Goal: Information Seeking & Learning: Learn about a topic

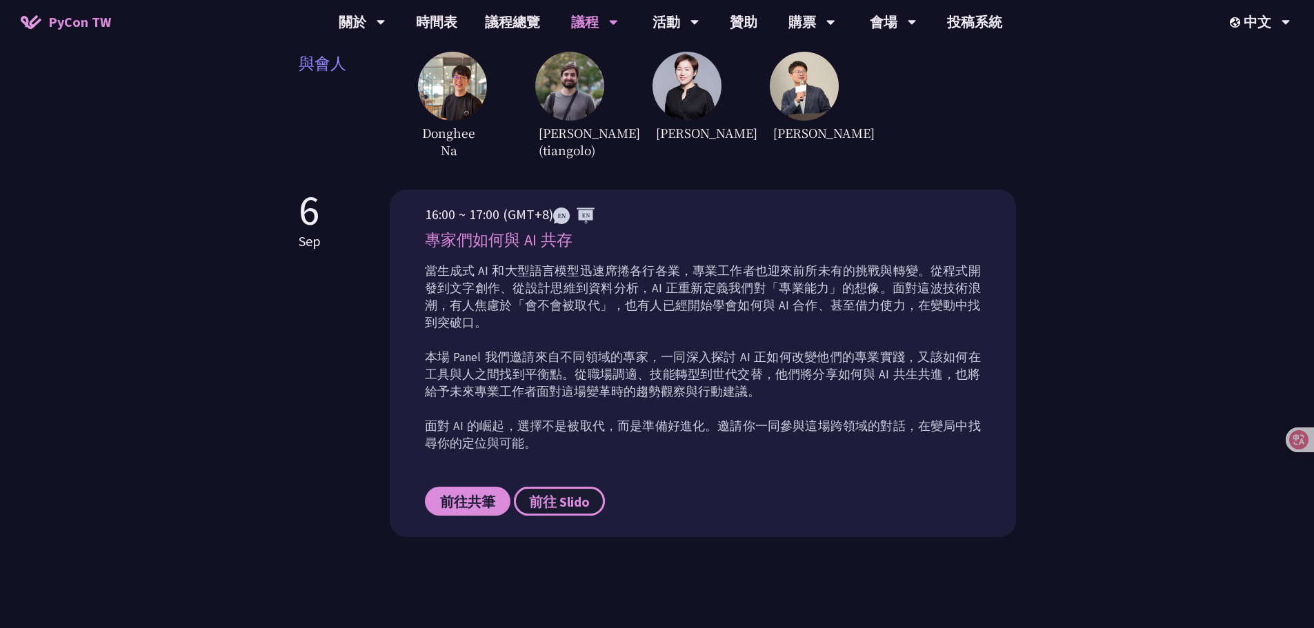
click at [568, 493] on span "前往 Slido" at bounding box center [559, 501] width 61 height 17
click at [468, 493] on span "前往共筆" at bounding box center [467, 501] width 55 height 17
drag, startPoint x: 1053, startPoint y: 231, endPoint x: 1012, endPoint y: 244, distance: 43.2
click at [1046, 235] on div "Panel Discussion 自 [DATE]起，Panel Discussion 成為 PyCon Taiwan 年度活動的重要環節，透過講者們與主持人…" at bounding box center [657, 79] width 1314 height 1124
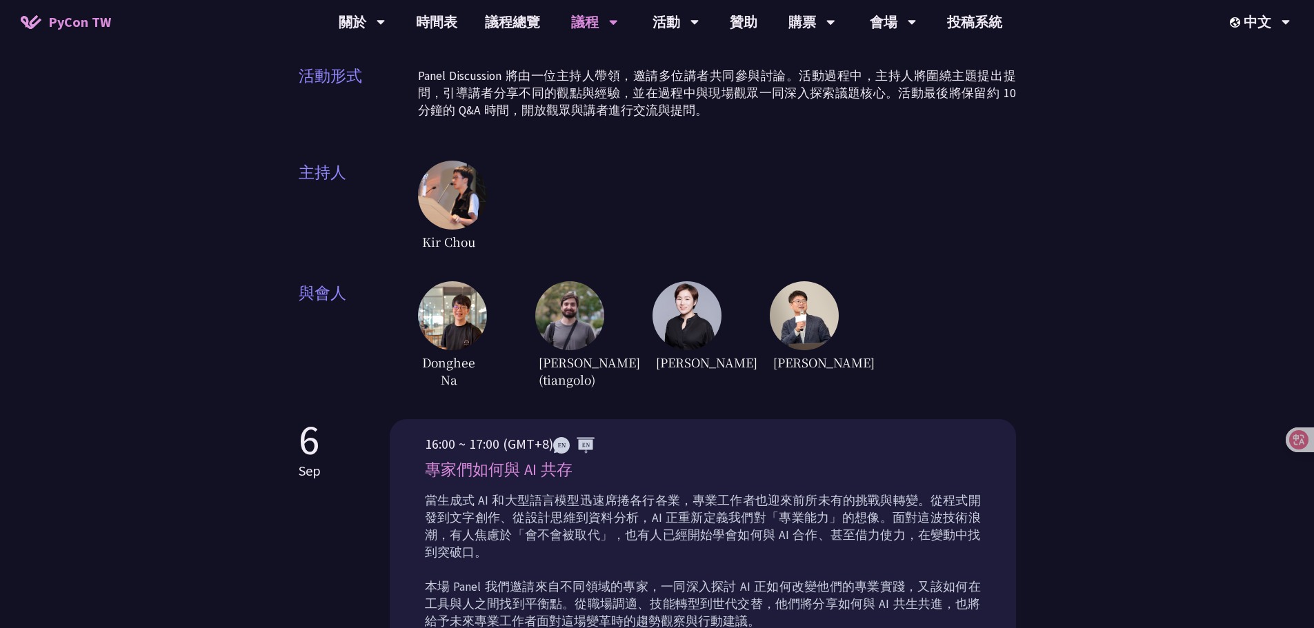
scroll to position [207, 0]
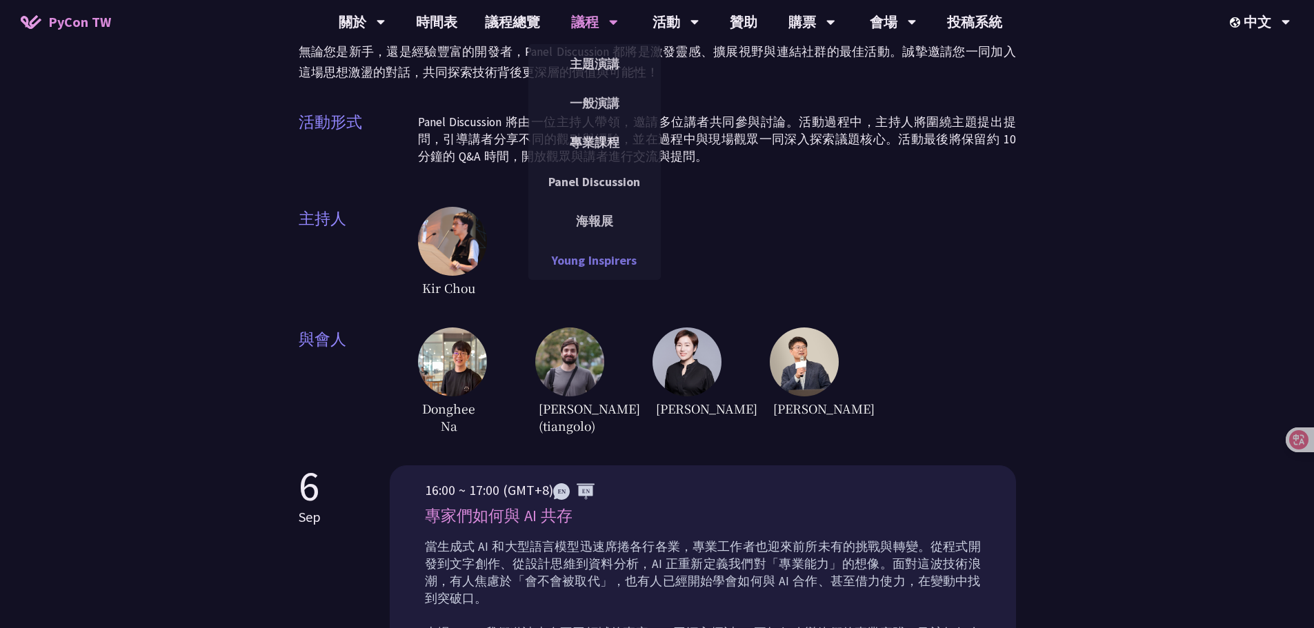
click at [597, 260] on link "Young Inspirers" at bounding box center [594, 260] width 132 height 32
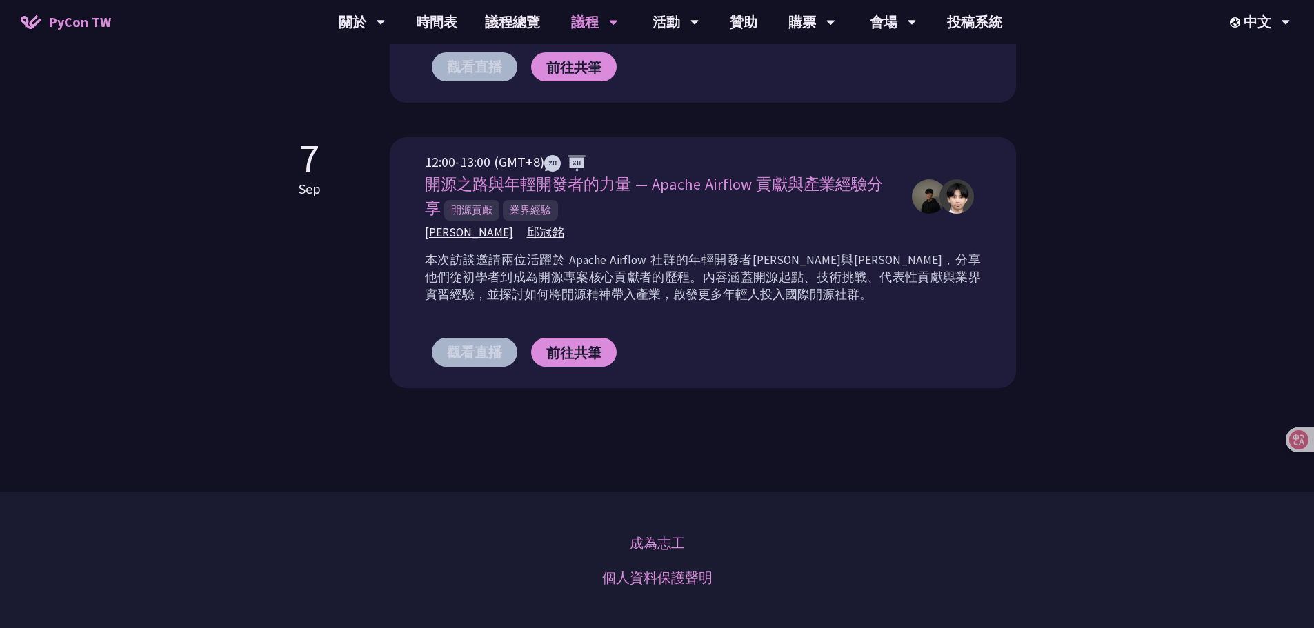
scroll to position [1104, 0]
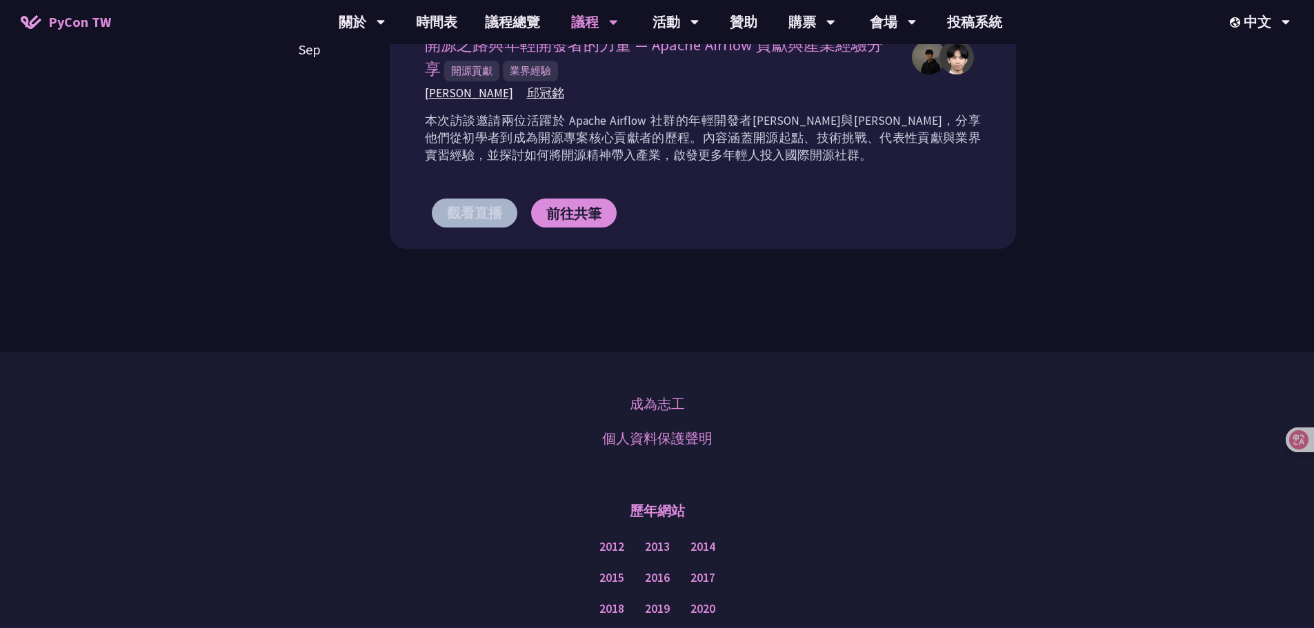
click at [659, 373] on div "成為志工 個人資料保護聲明 歷年網站 2012 2013 2014 2015 2016 2017 2018 2019 2020 2021 2022 2023 …" at bounding box center [657, 568] width 1314 height 430
drag, startPoint x: 205, startPoint y: 241, endPoint x: 258, endPoint y: 212, distance: 60.8
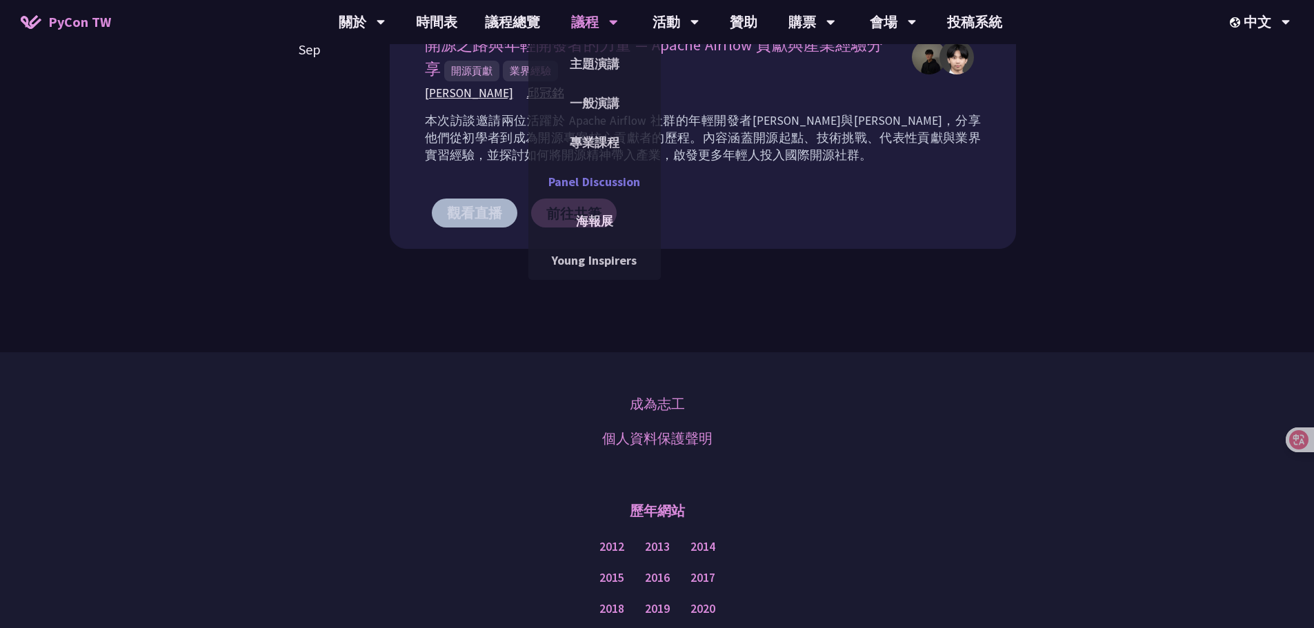
click at [606, 177] on link "Panel Discussion" at bounding box center [594, 182] width 132 height 32
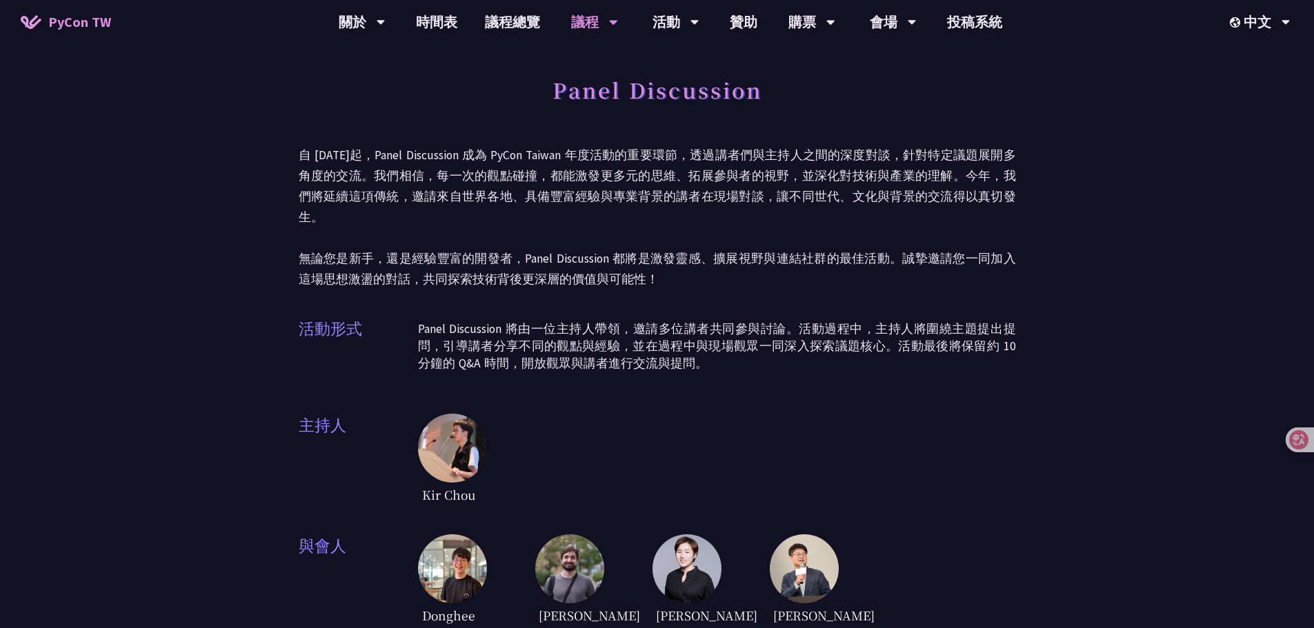
drag, startPoint x: 1200, startPoint y: 344, endPoint x: 1026, endPoint y: 152, distance: 259.8
click at [1200, 344] on div "Panel Discussion 自 [DATE]起，Panel Discussion 成為 PyCon Taiwan 年度活動的重要環節，透過講者們與主持人…" at bounding box center [657, 562] width 1314 height 1124
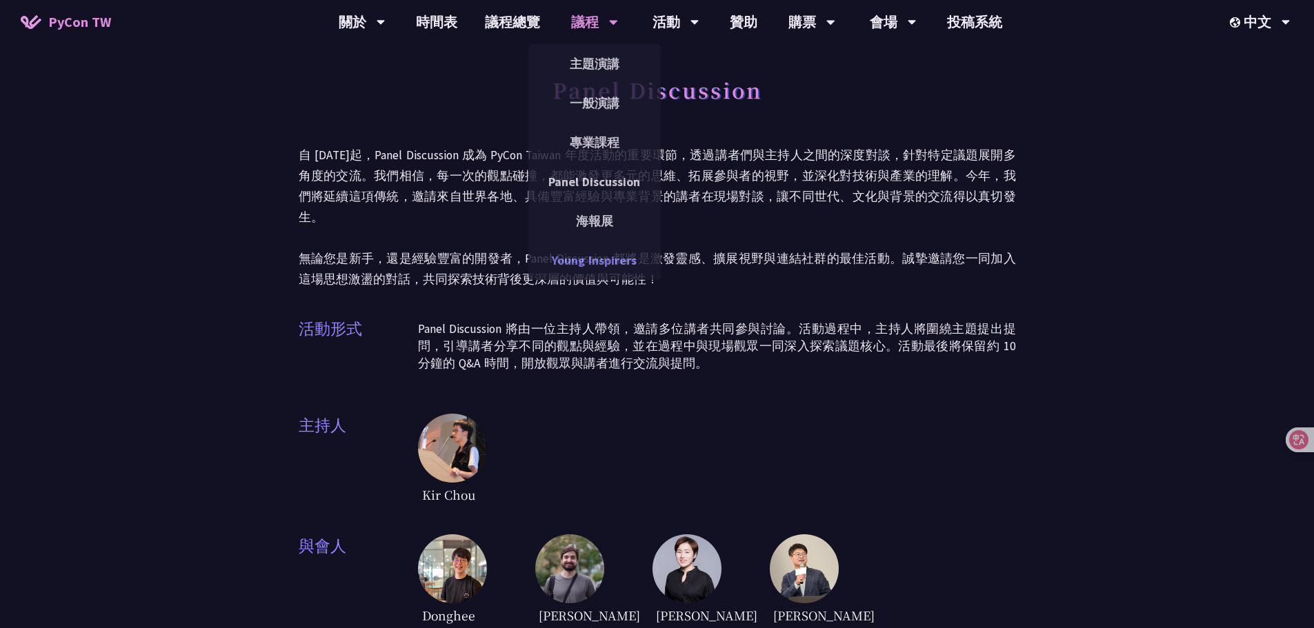
click at [593, 264] on link "Young Inspirers" at bounding box center [594, 260] width 132 height 32
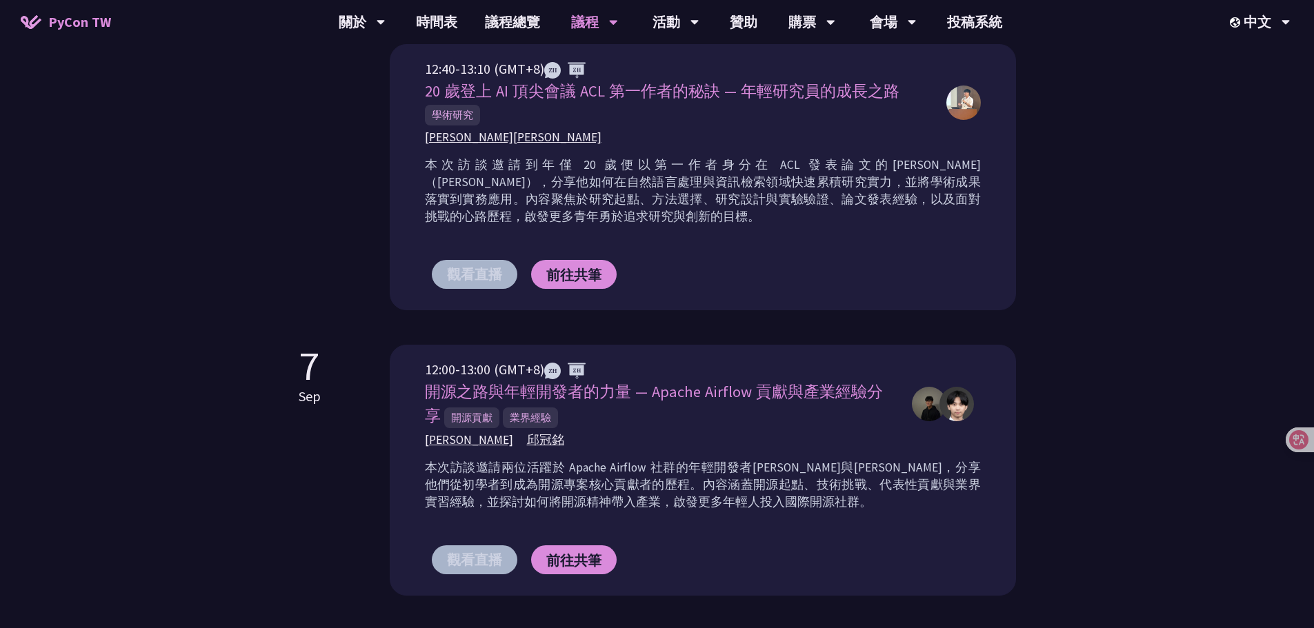
scroll to position [759, 0]
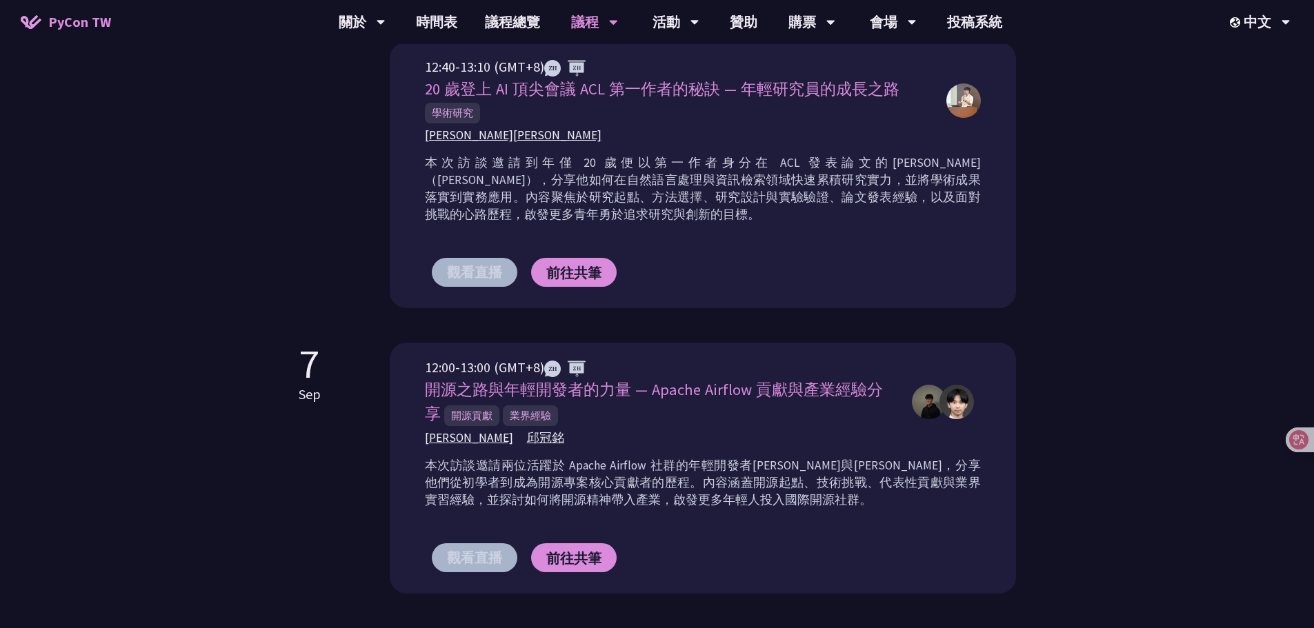
drag, startPoint x: 1126, startPoint y: 236, endPoint x: 1102, endPoint y: 63, distance: 174.1
